Goal: Task Accomplishment & Management: Use online tool/utility

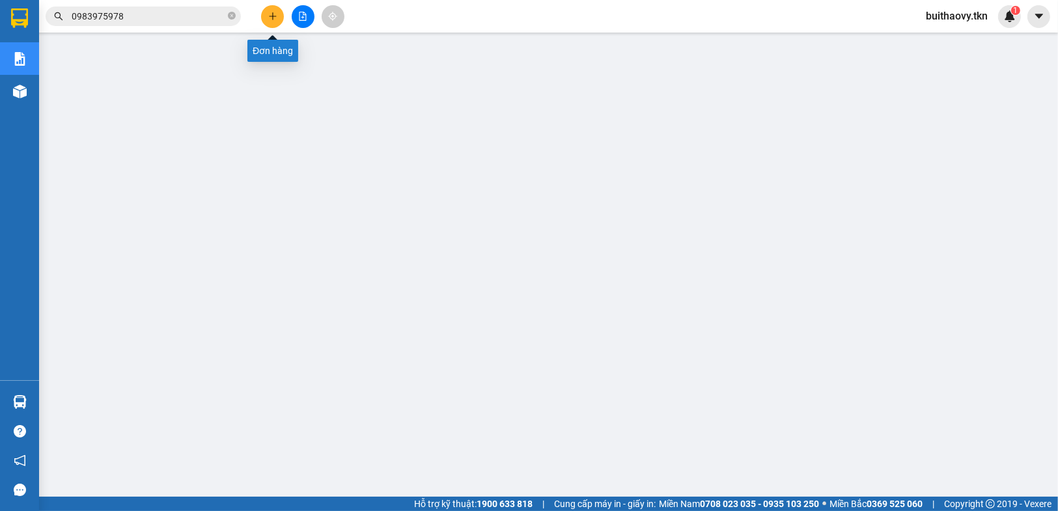
click at [269, 18] on icon "plus" at bounding box center [272, 16] width 9 height 9
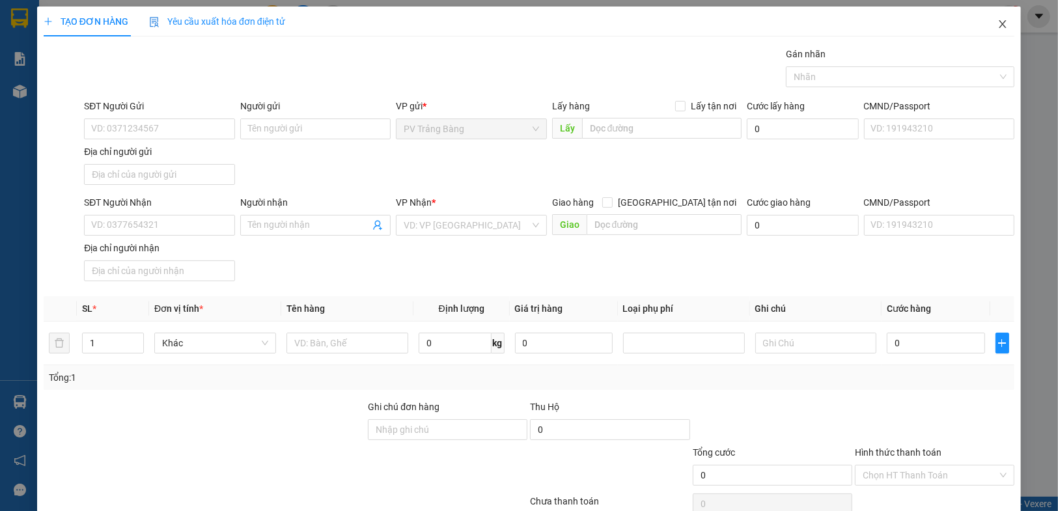
click at [999, 24] on icon "close" at bounding box center [1002, 24] width 7 height 8
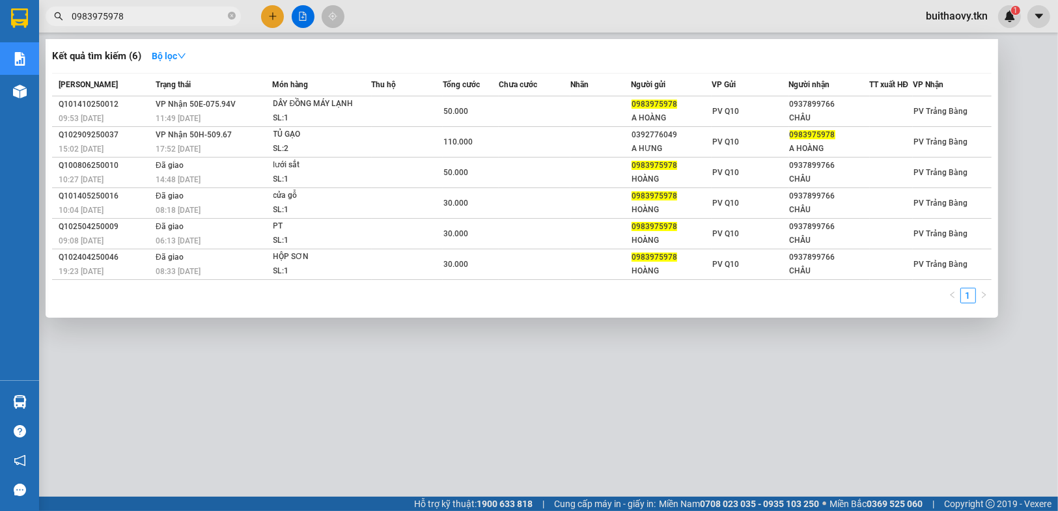
click at [144, 17] on input "0983975978" at bounding box center [149, 16] width 154 height 14
click at [145, 16] on input "0983975978" at bounding box center [149, 16] width 154 height 14
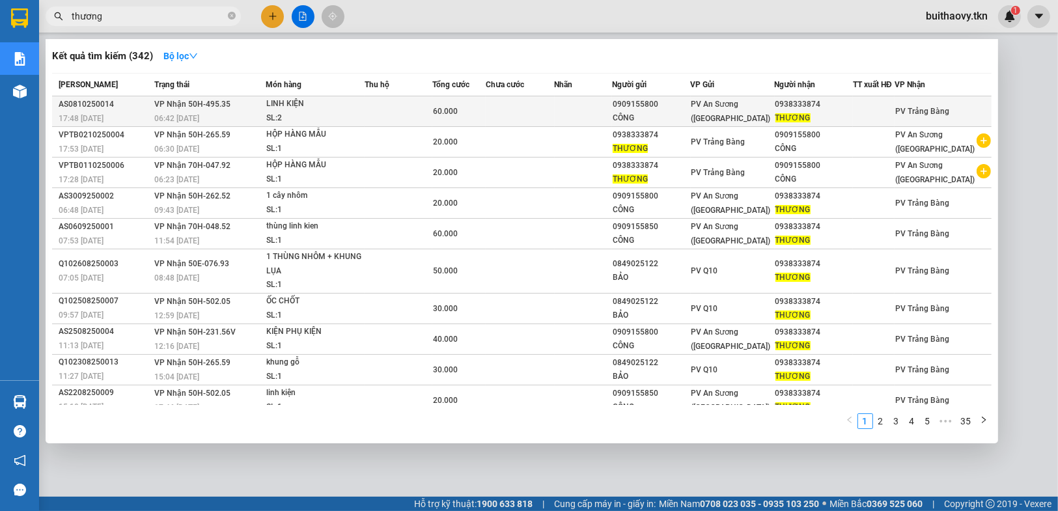
type input "thương"
click at [218, 104] on span "VP Nhận 50H-495.35" at bounding box center [192, 104] width 76 height 9
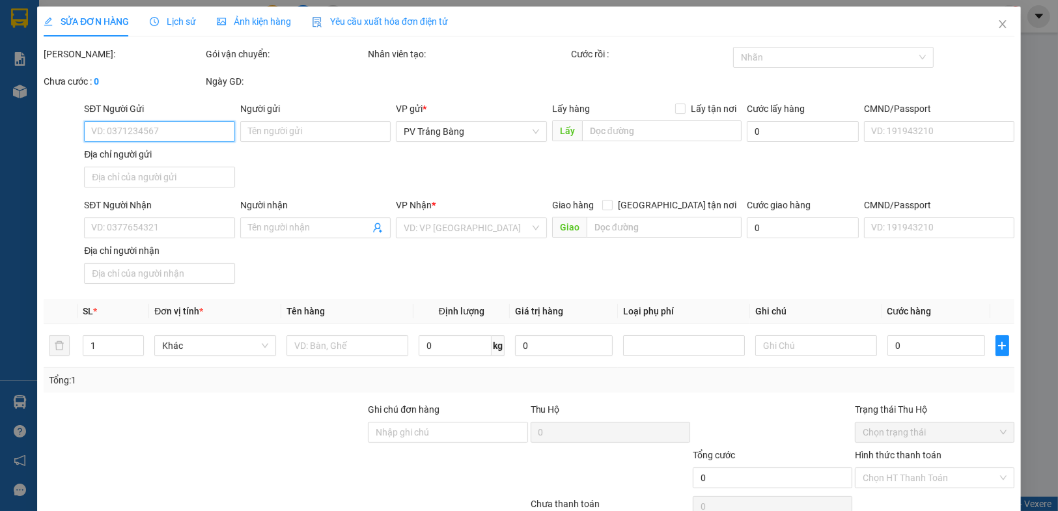
type input "0909155800"
type input "CÔNG"
type input "0938333874"
type input "THƯƠNG"
type input "60.000"
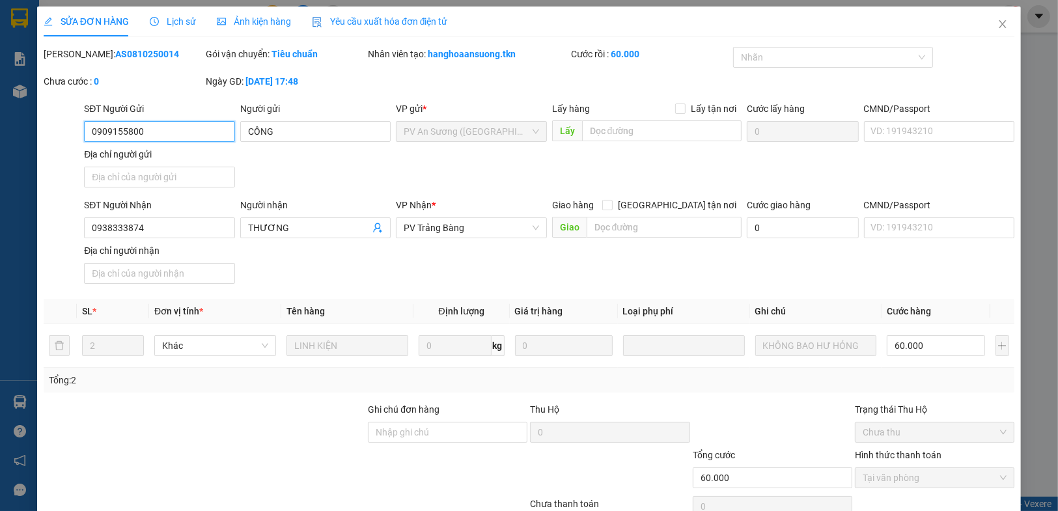
click at [191, 135] on input "0909155800" at bounding box center [159, 131] width 150 height 21
click at [186, 227] on input "0938333874" at bounding box center [159, 228] width 150 height 21
click at [998, 22] on icon "close" at bounding box center [1003, 24] width 10 height 10
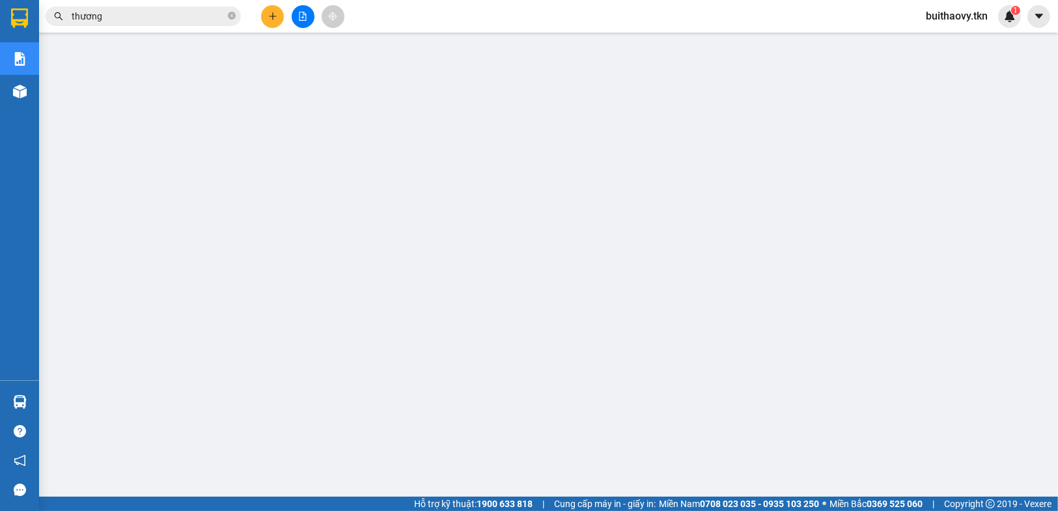
click at [270, 18] on icon "plus" at bounding box center [272, 16] width 9 height 9
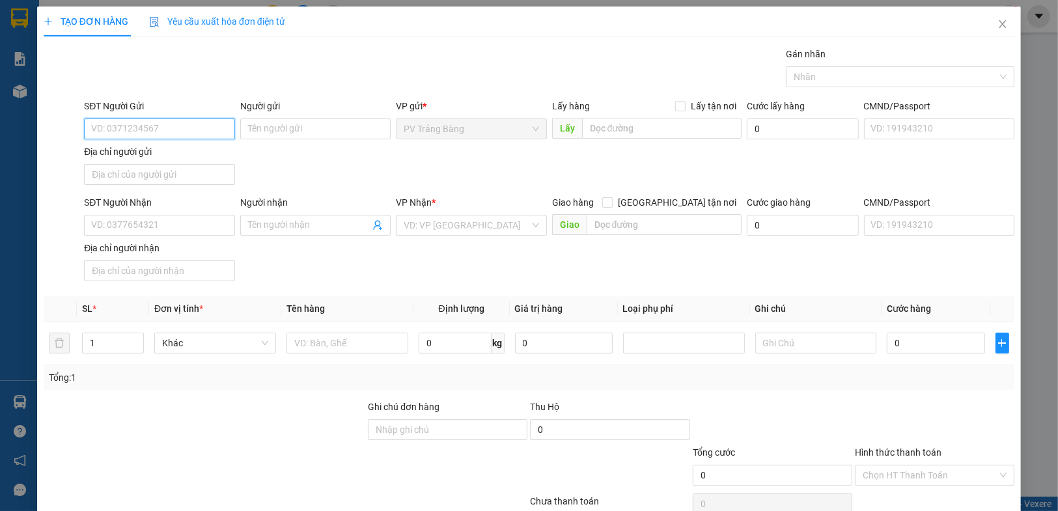
click at [160, 129] on input "SĐT Người Gửi" at bounding box center [159, 129] width 150 height 21
paste input "0938333874"
type input "0938333874"
click at [169, 150] on div "0938333874 - THƯƠNG" at bounding box center [158, 154] width 134 height 14
type input "THƯƠNG"
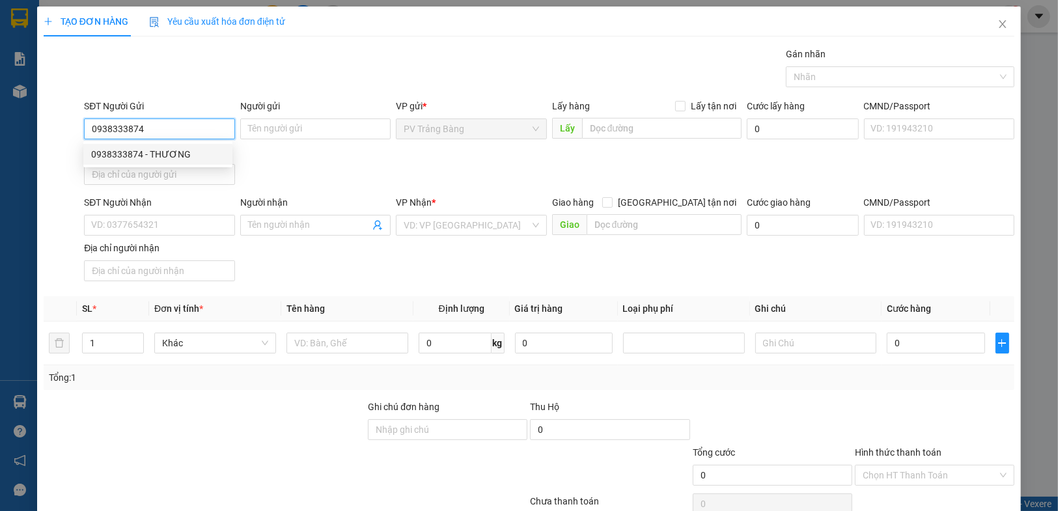
type input "0909155800"
type input "CÔNG"
type input "20.000"
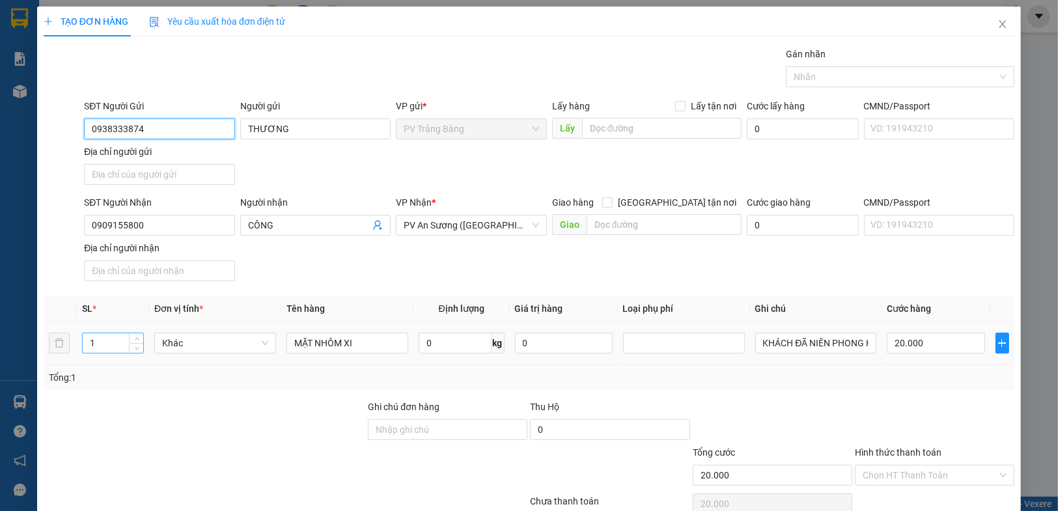
type input "0938333874"
click at [119, 341] on input "1" at bounding box center [113, 343] width 61 height 20
type input "2"
click at [931, 341] on input "20.000" at bounding box center [936, 343] width 98 height 21
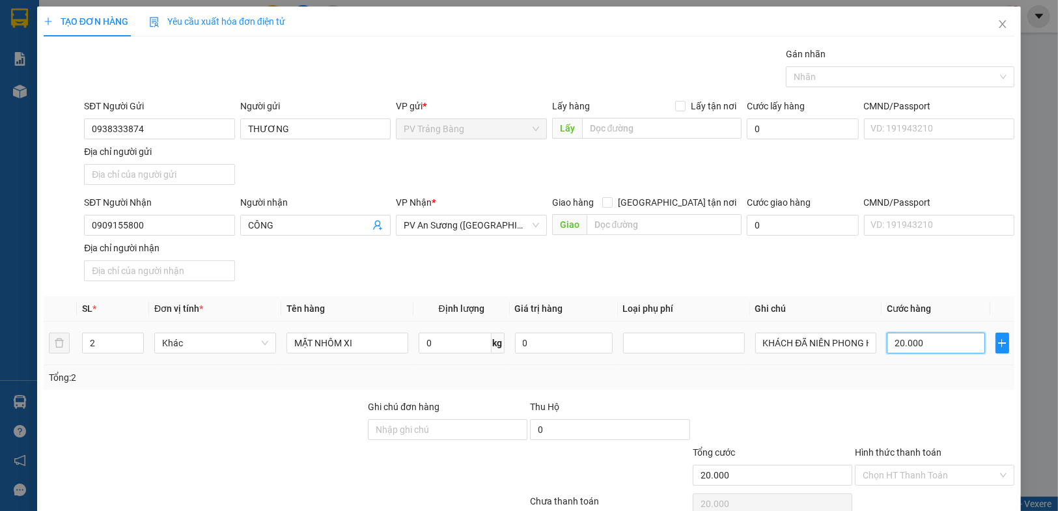
type input "0"
type input "7"
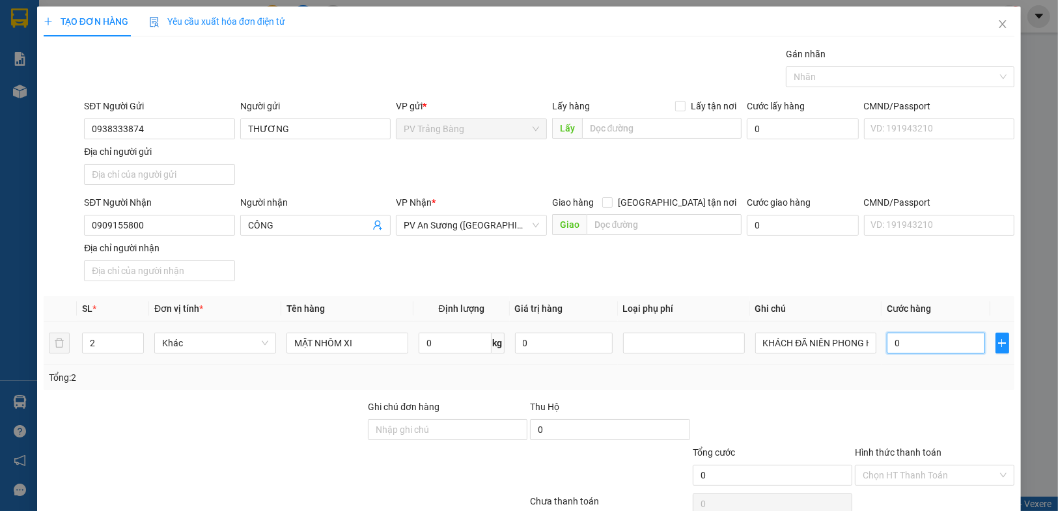
type input "07"
type input "70"
type input "070"
type input "700"
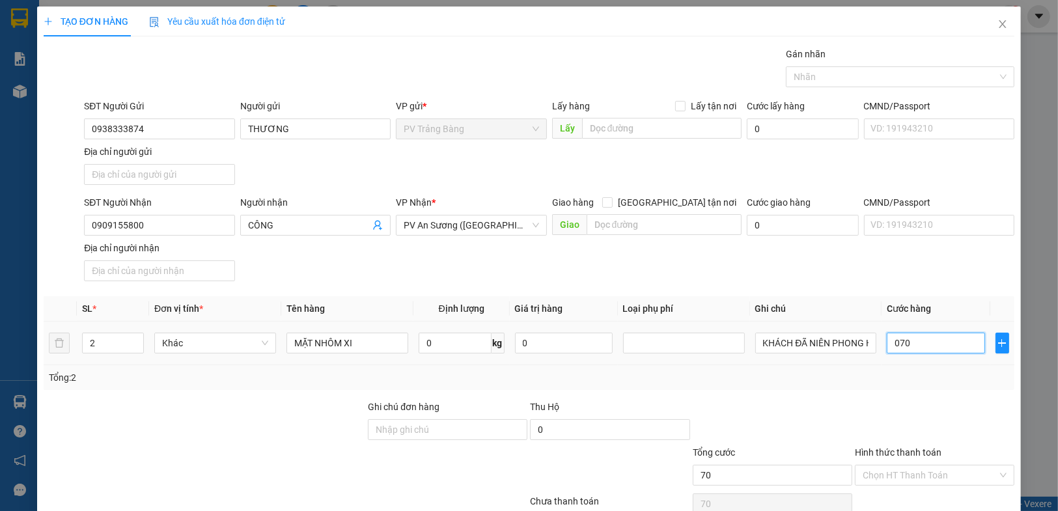
type input "700"
type input "0.700"
type input "7.000"
type input "07.000"
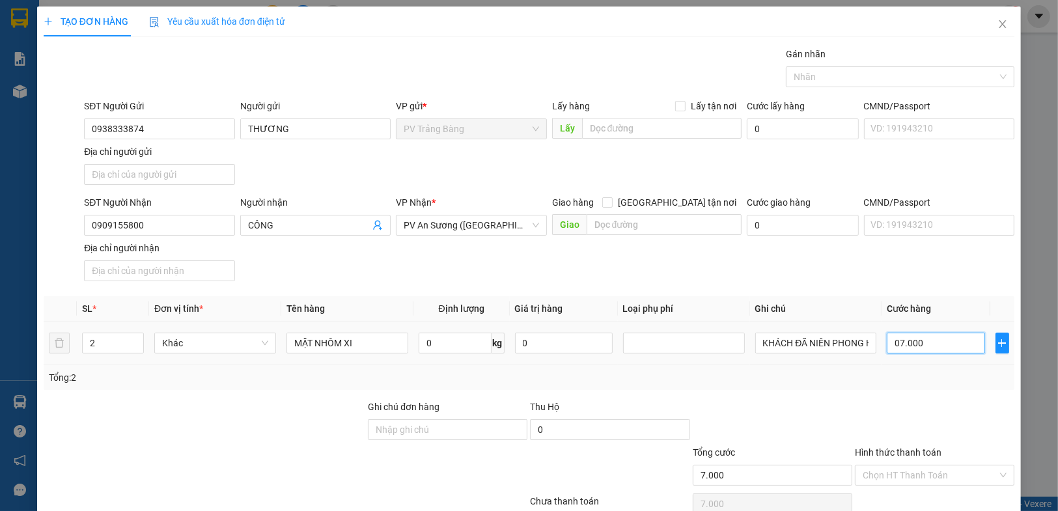
click at [932, 342] on input "07.000" at bounding box center [936, 343] width 98 height 21
type input "7"
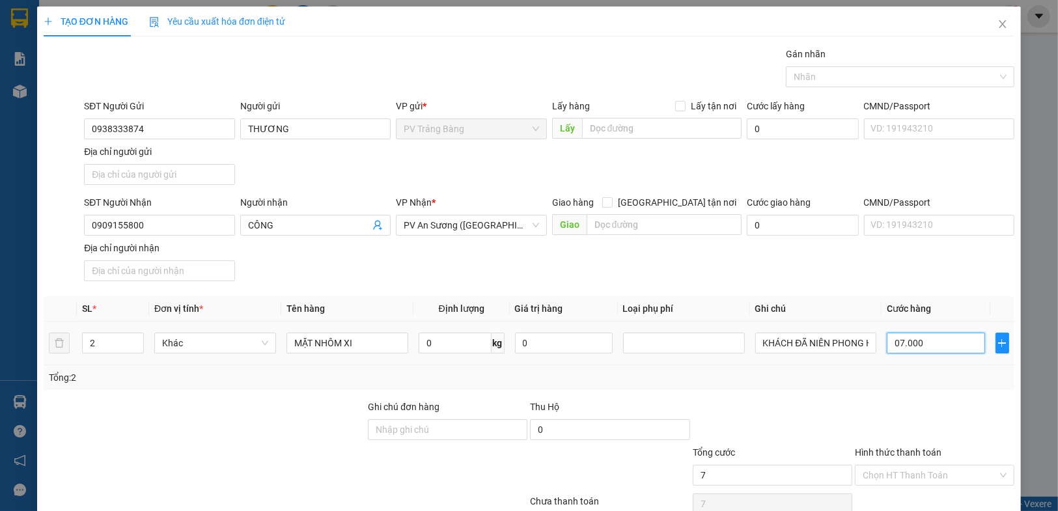
type input "7"
type input "70"
type input "700"
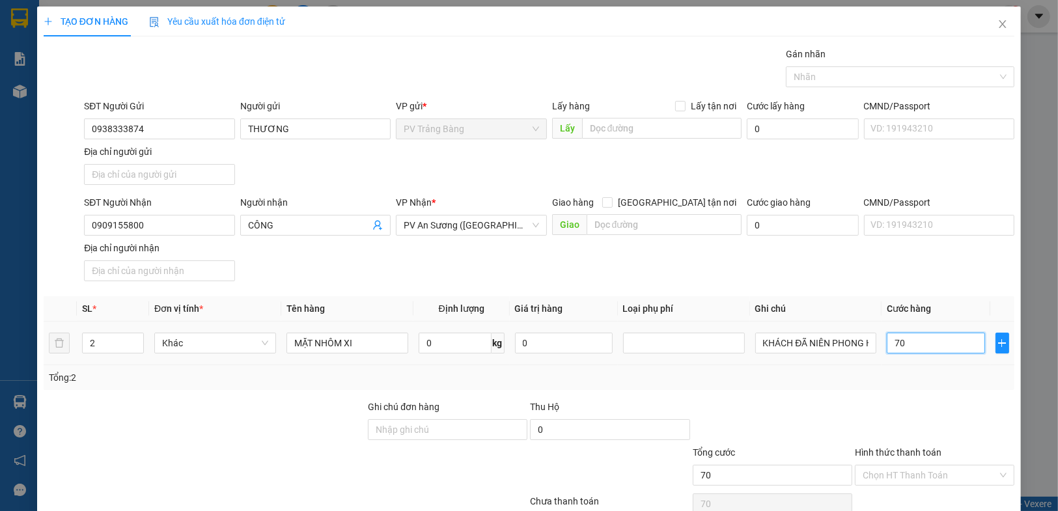
type input "700"
type input "7.000"
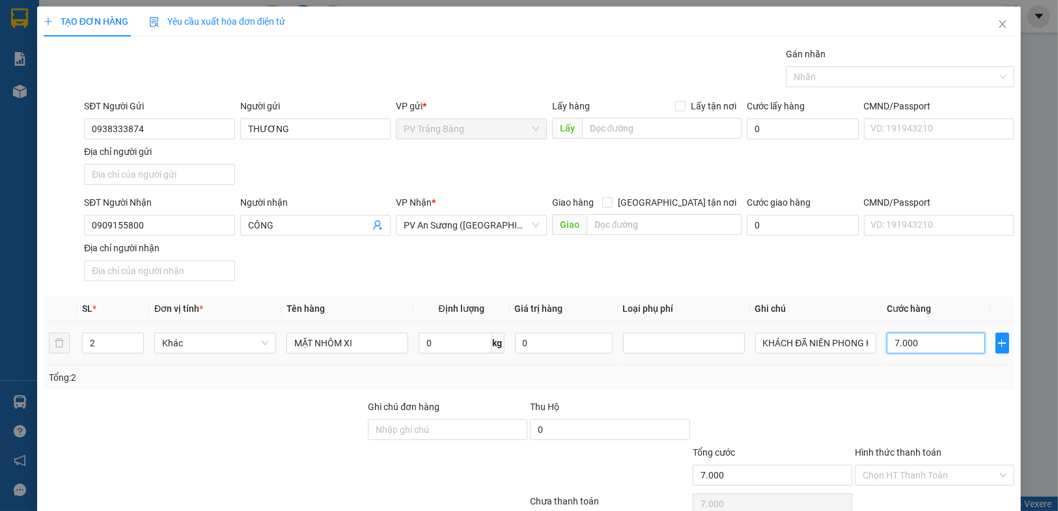
type input "70.000"
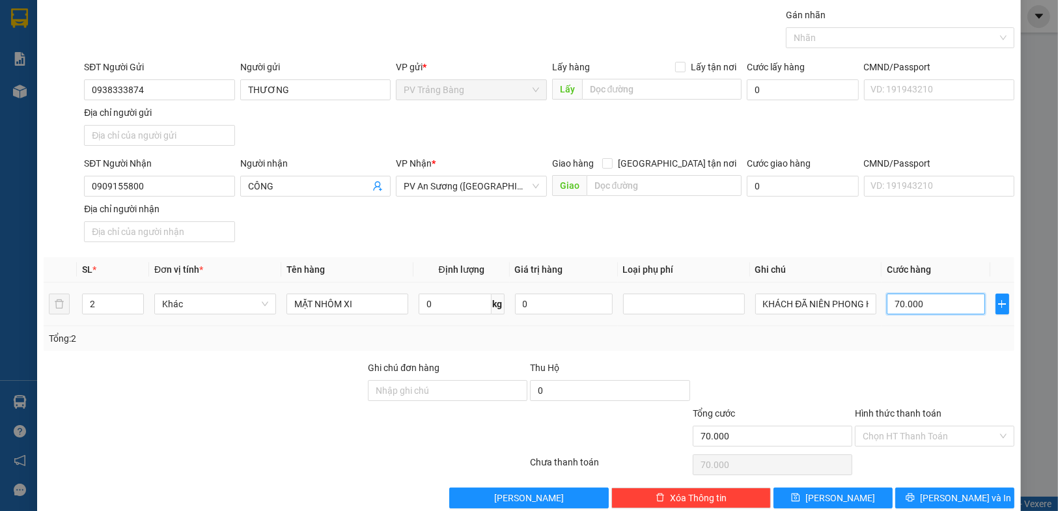
scroll to position [60, 0]
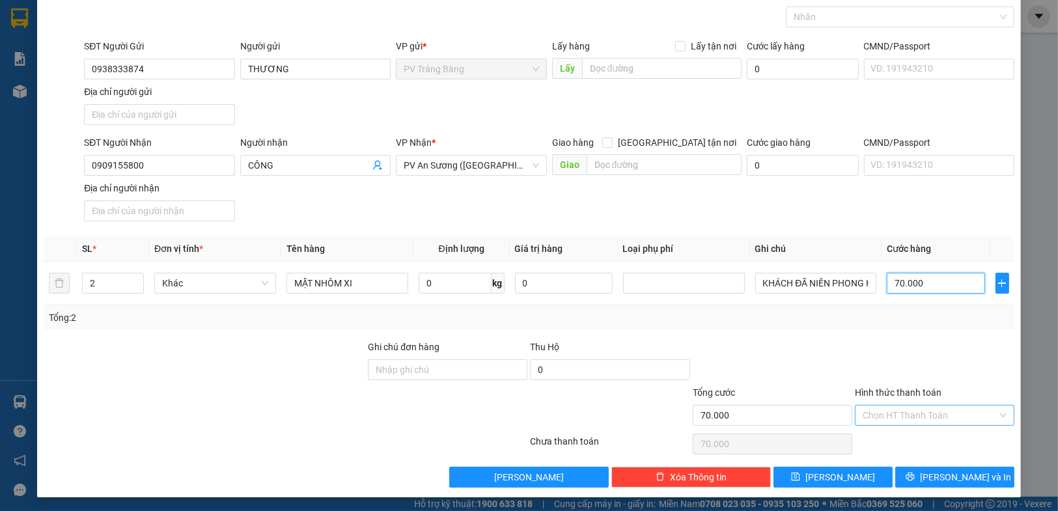
type input "70.000"
click at [906, 416] on input "Hình thức thanh toán" at bounding box center [930, 416] width 135 height 20
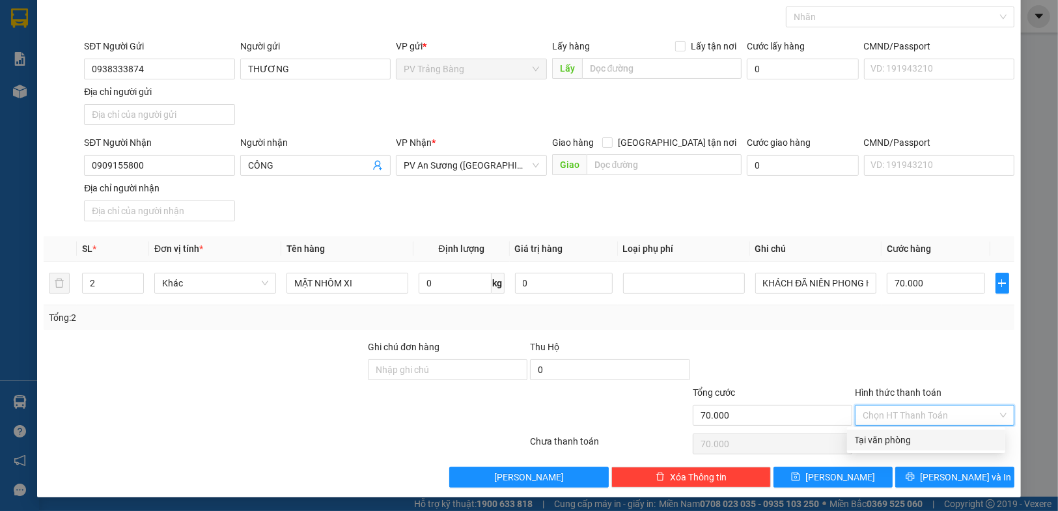
click at [906, 447] on div "Tại văn phòng" at bounding box center [926, 440] width 143 height 14
type input "0"
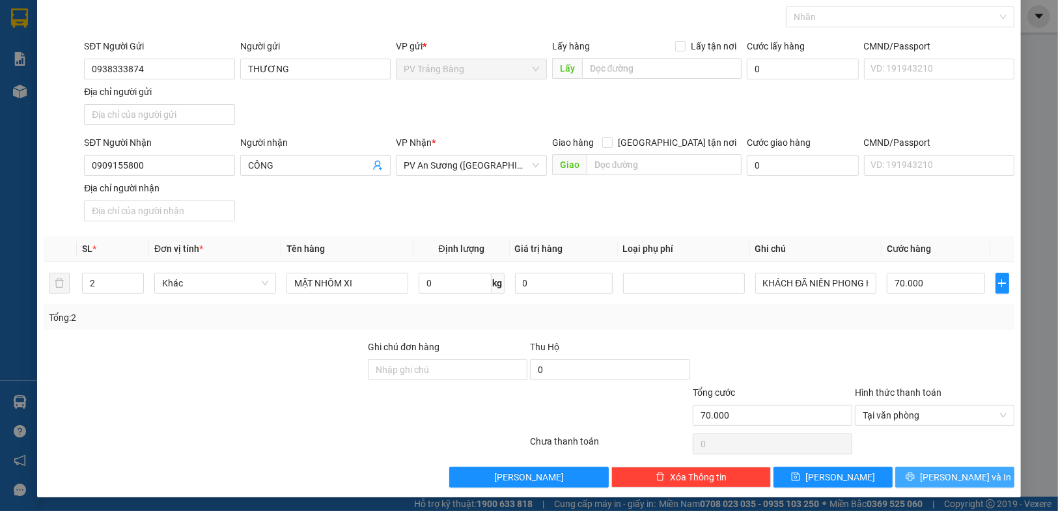
click at [906, 474] on button "[PERSON_NAME] và In" at bounding box center [955, 477] width 119 height 21
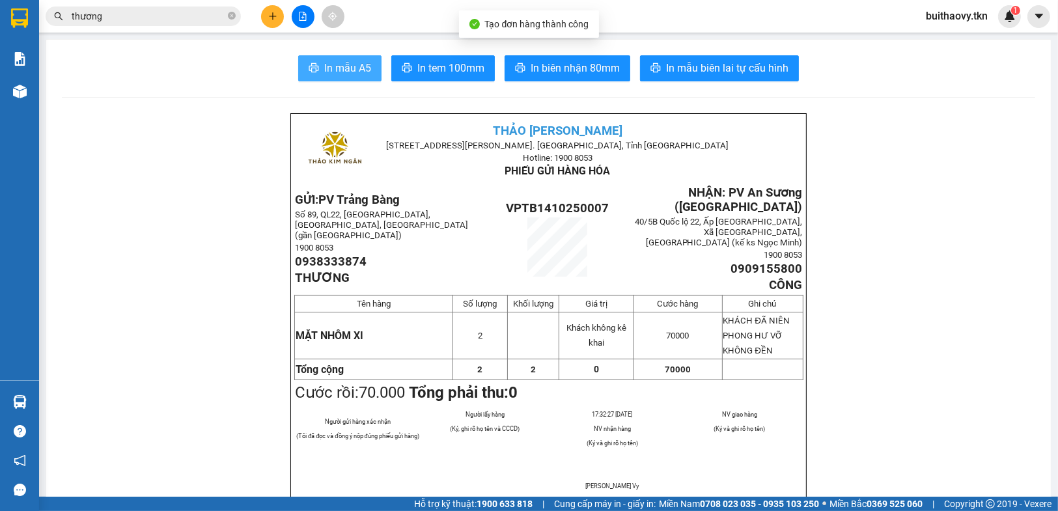
click at [348, 72] on span "In mẫu A5" at bounding box center [347, 68] width 47 height 16
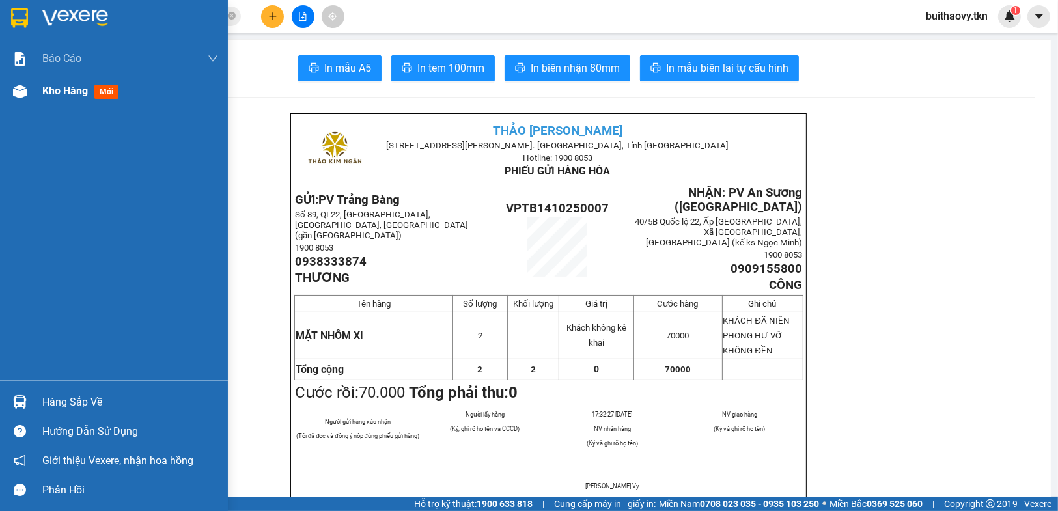
click at [53, 98] on div "Kho hàng mới" at bounding box center [82, 91] width 81 height 16
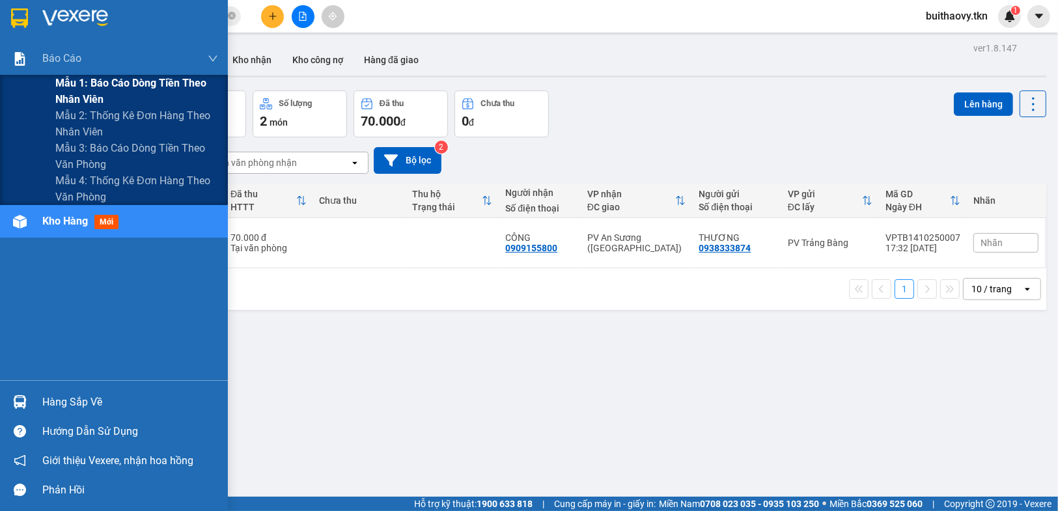
click at [115, 89] on span "Mẫu 1: Báo cáo dòng tiền theo nhân viên" at bounding box center [136, 91] width 163 height 33
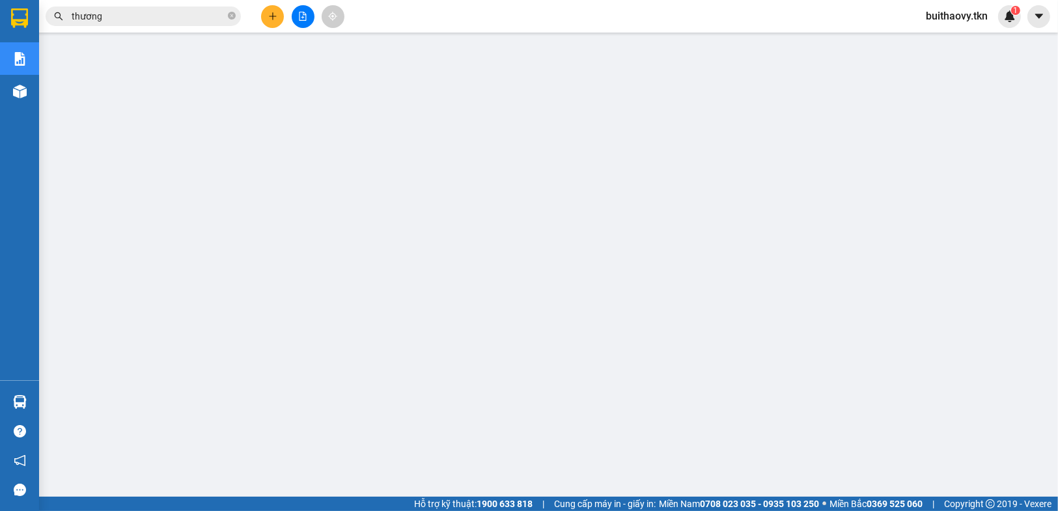
scroll to position [130, 0]
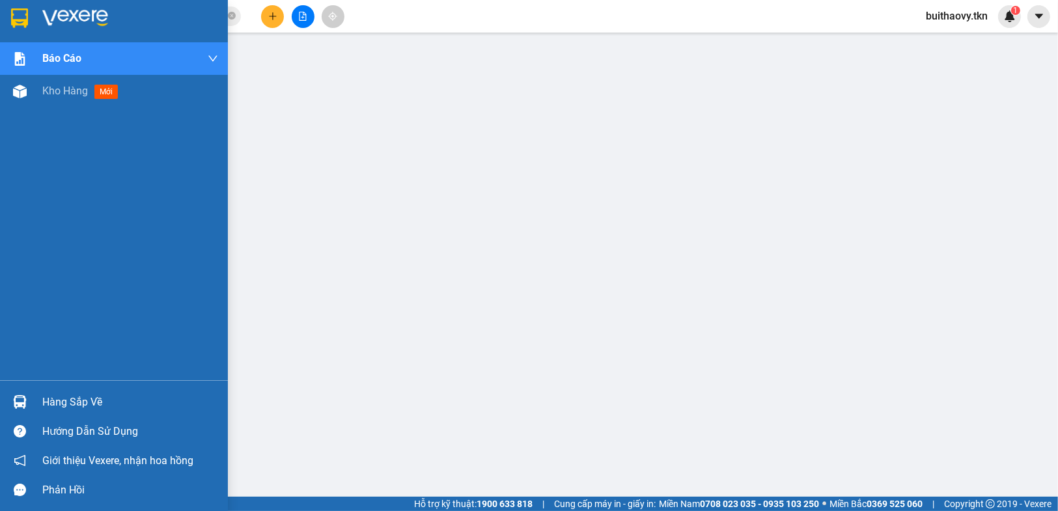
click at [50, 94] on span "Kho hàng" at bounding box center [65, 91] width 46 height 12
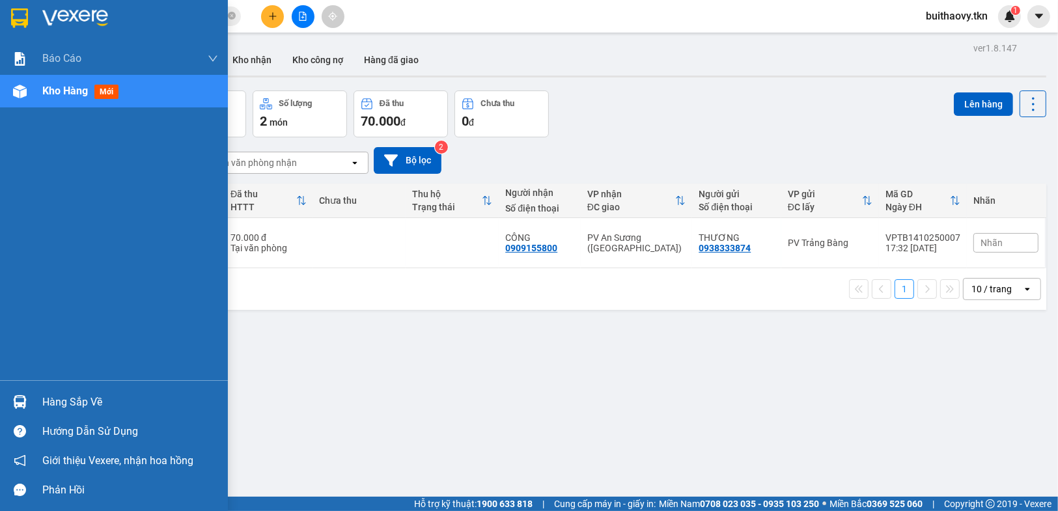
click at [5, 401] on div "Hàng sắp về" at bounding box center [114, 402] width 228 height 29
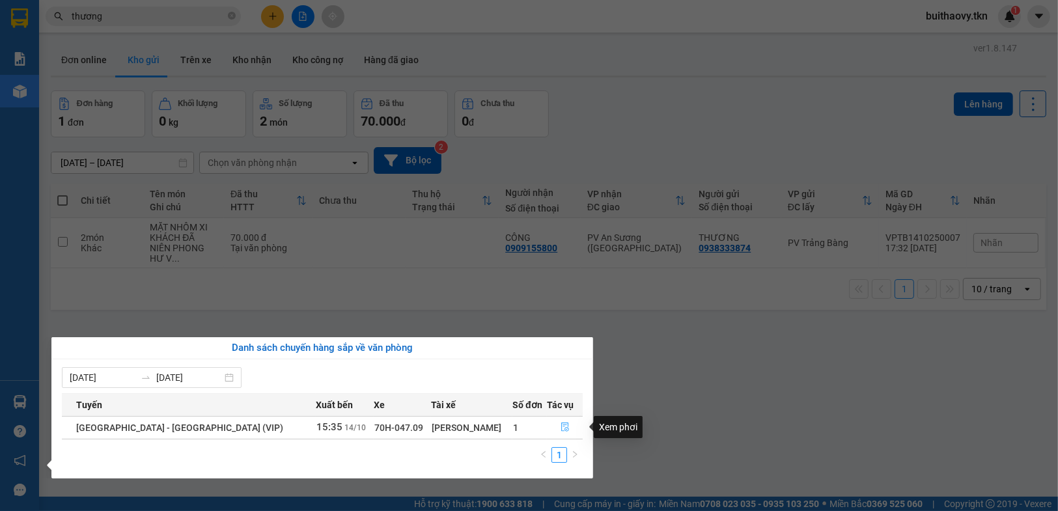
click at [548, 428] on button "button" at bounding box center [565, 427] width 35 height 21
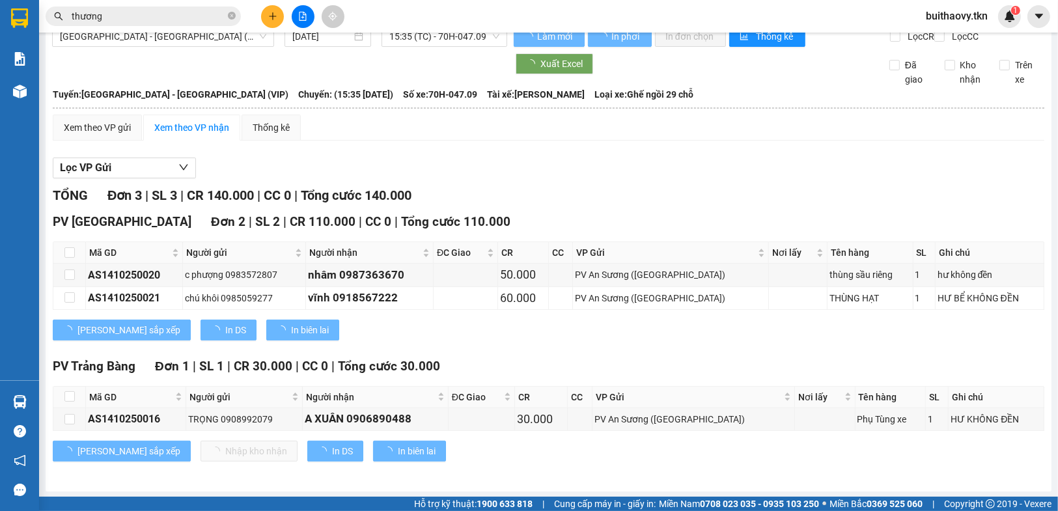
scroll to position [30, 0]
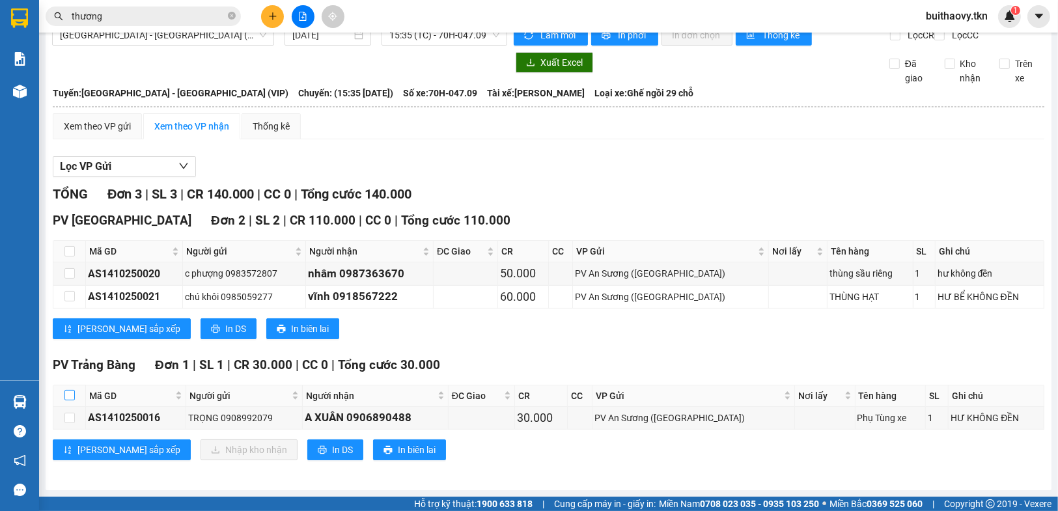
click at [72, 394] on input "checkbox" at bounding box center [69, 395] width 10 height 10
checkbox input "true"
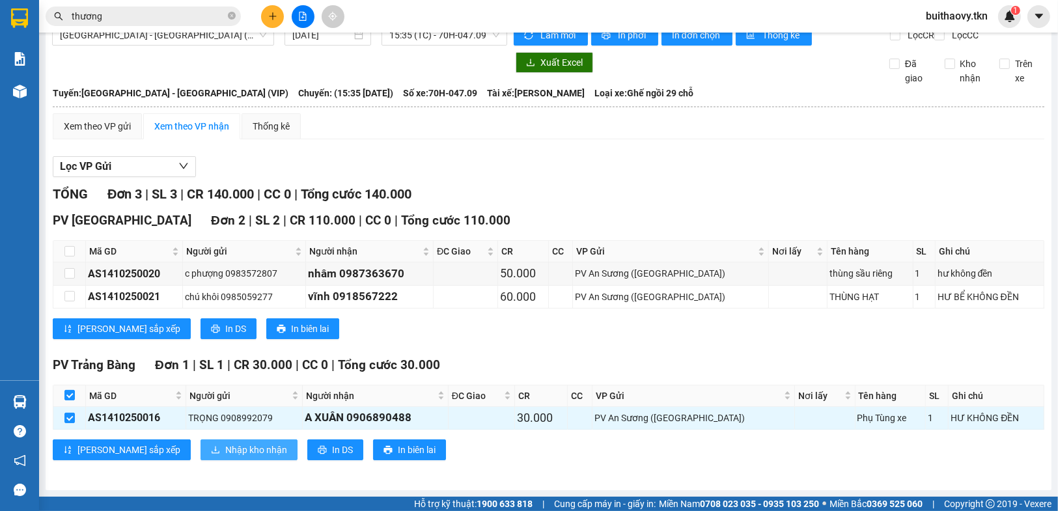
click at [225, 452] on span "Nhập kho nhận" at bounding box center [256, 450] width 62 height 14
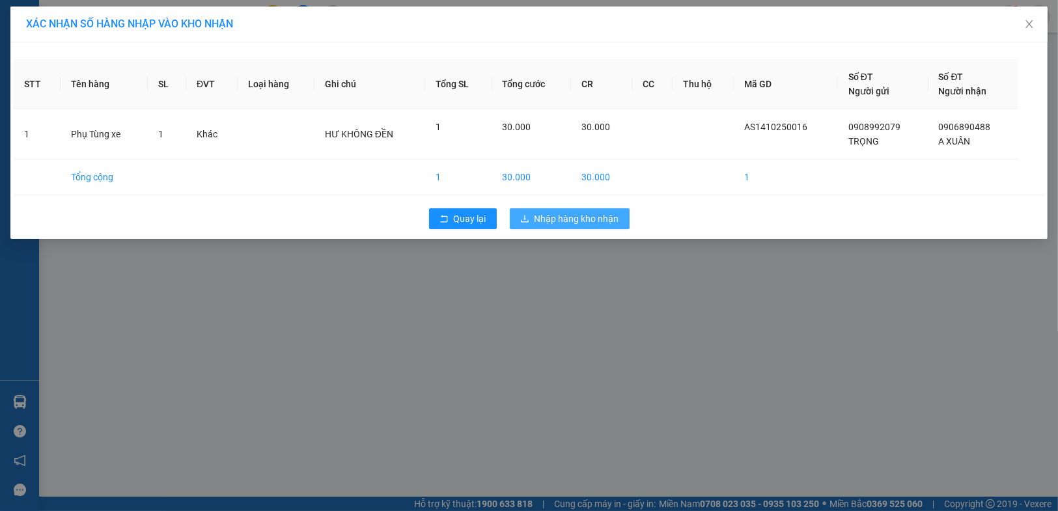
click at [561, 221] on span "Nhập hàng kho nhận" at bounding box center [577, 219] width 85 height 14
